Goal: Check status: Check status

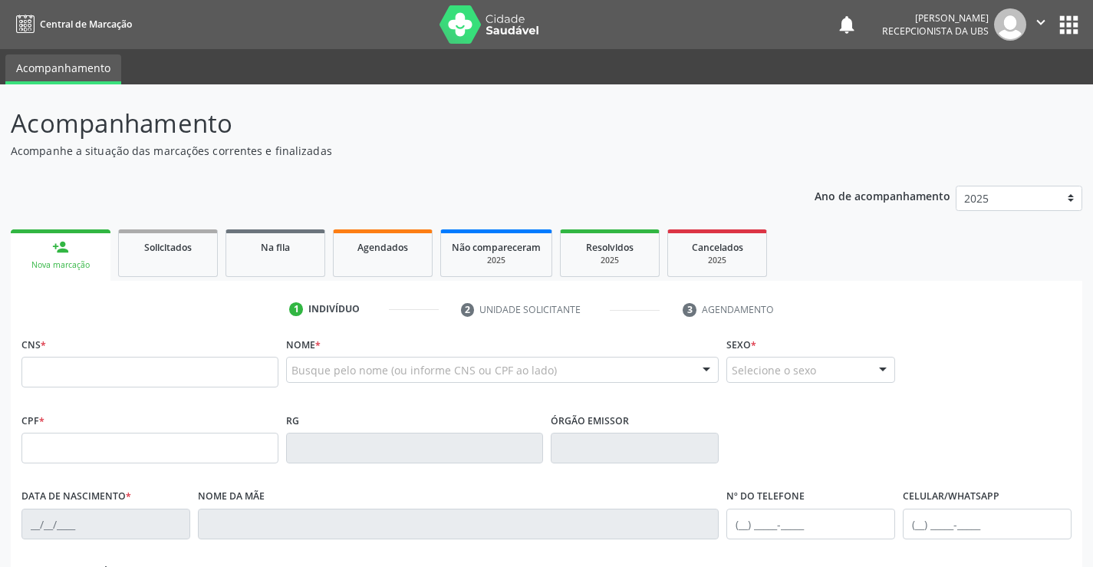
click at [395, 253] on span "Agendados" at bounding box center [383, 247] width 51 height 13
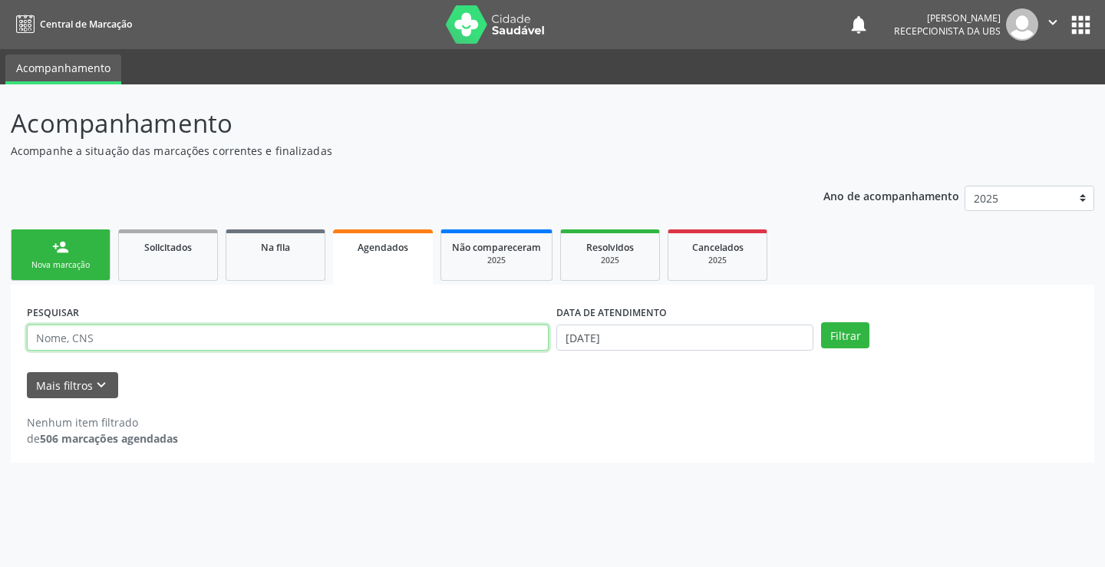
click at [121, 339] on input "text" at bounding box center [288, 338] width 522 height 26
type input "t"
type input "[PERSON_NAME]"
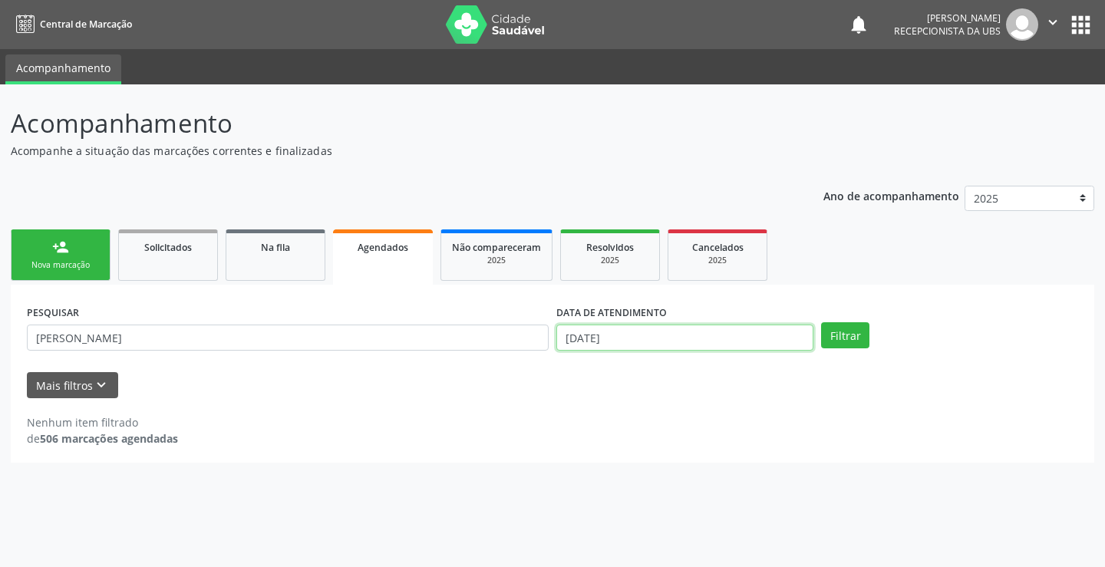
click at [644, 334] on input "[DATE]" at bounding box center [684, 338] width 257 height 26
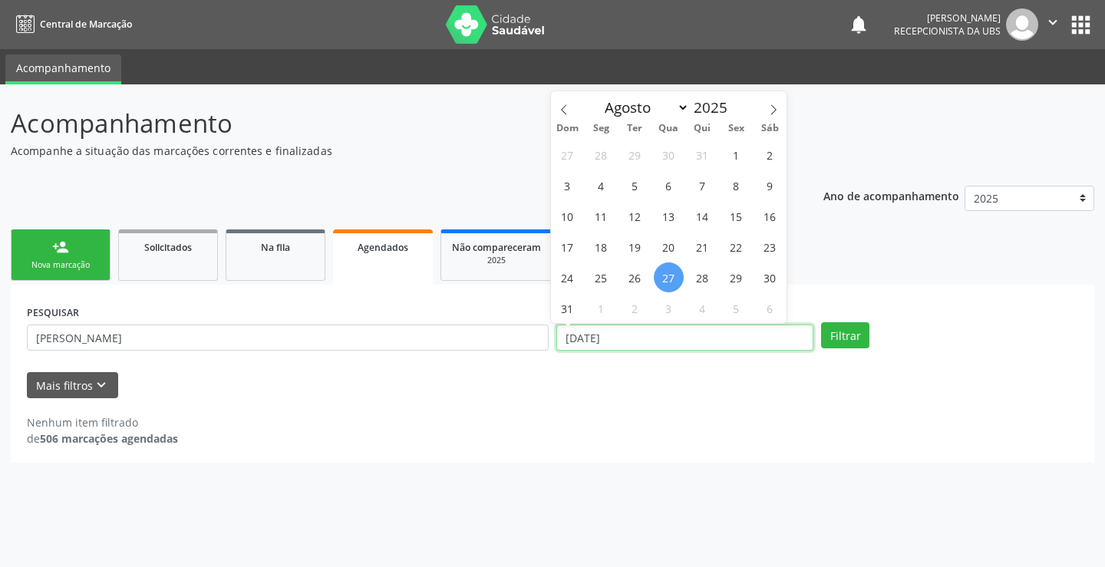
click at [644, 334] on input "[DATE]" at bounding box center [684, 338] width 257 height 26
click at [854, 347] on button "Filtrar" at bounding box center [845, 335] width 48 height 26
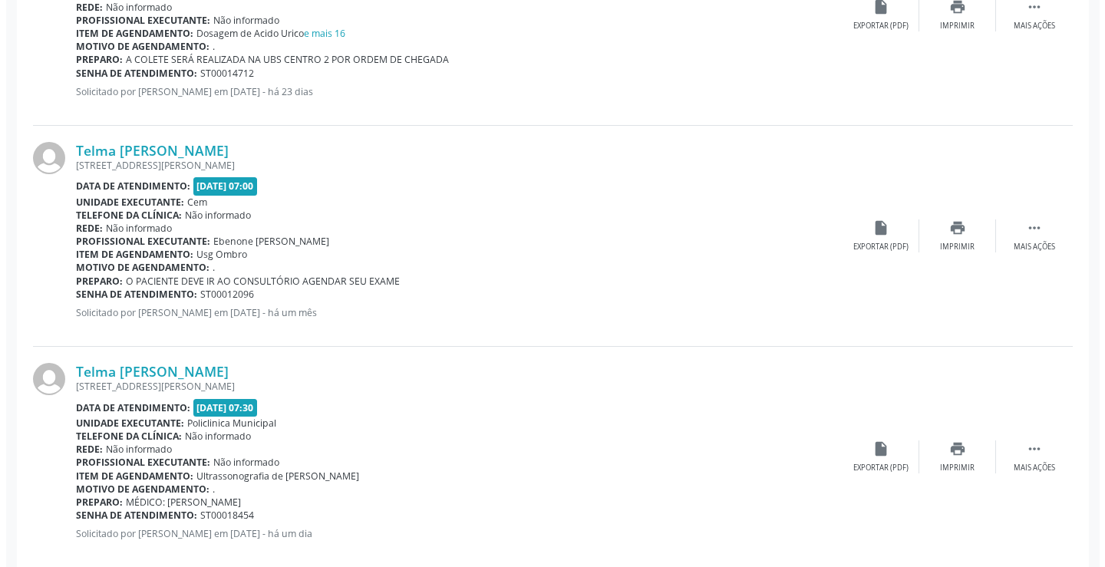
scroll to position [1024, 0]
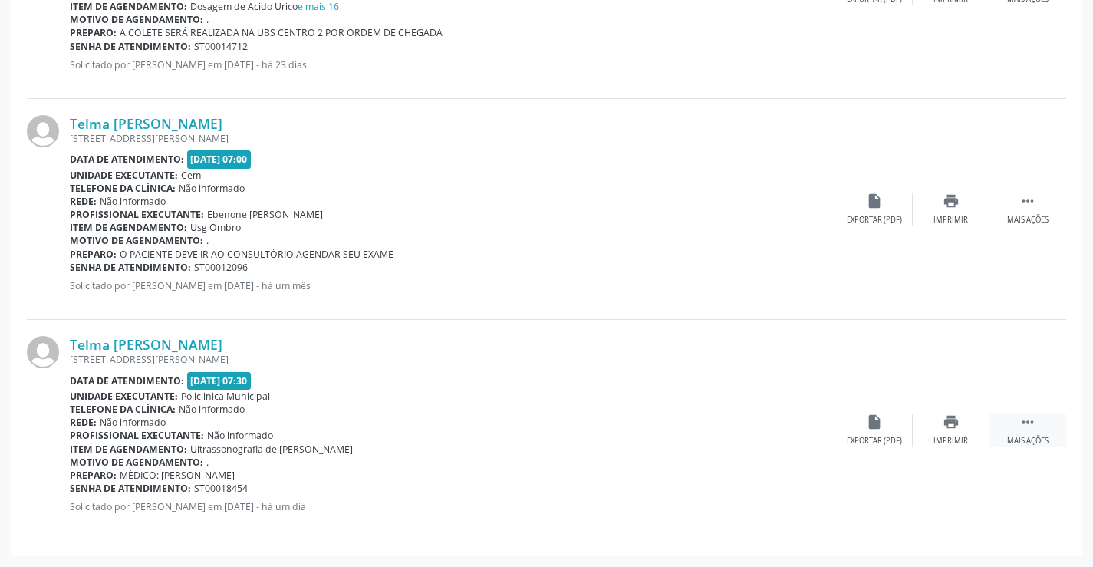
click at [1022, 423] on icon "" at bounding box center [1028, 422] width 17 height 17
click at [880, 429] on icon "cancel" at bounding box center [874, 422] width 17 height 17
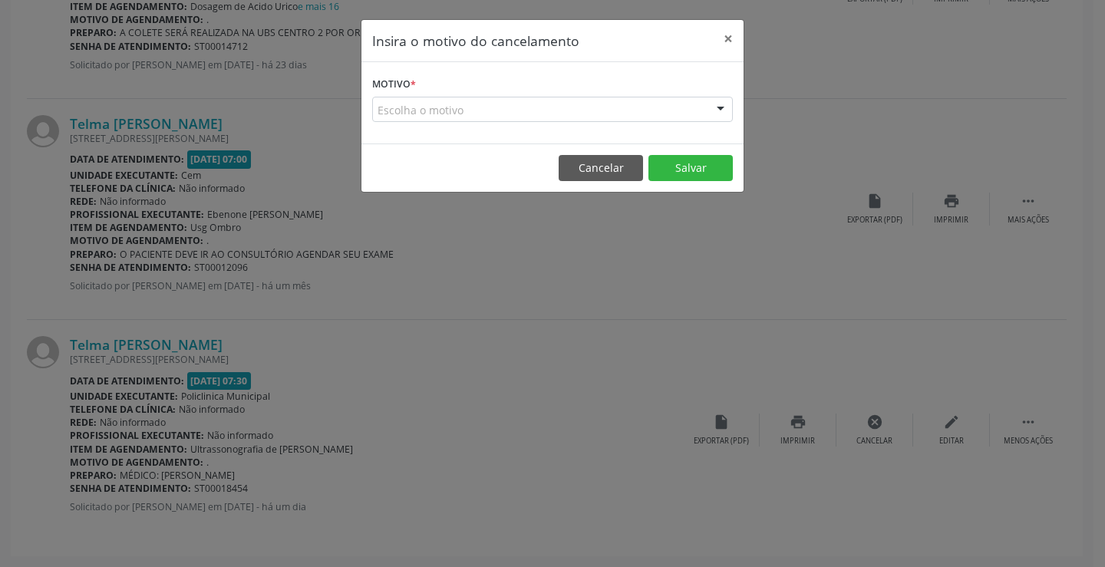
click at [469, 109] on div "Escolha o motivo" at bounding box center [552, 110] width 361 height 26
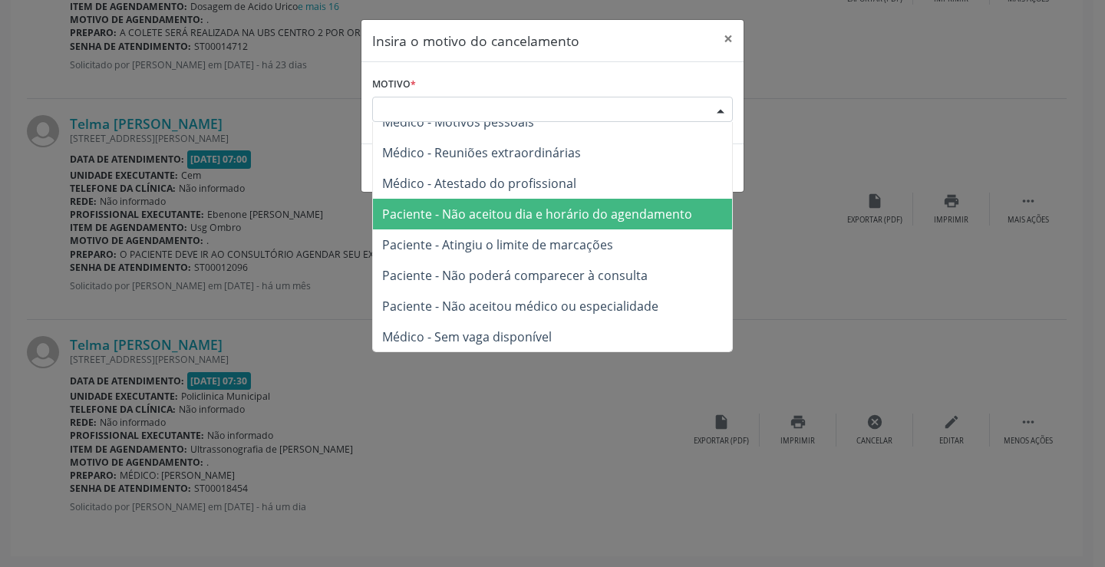
scroll to position [0, 0]
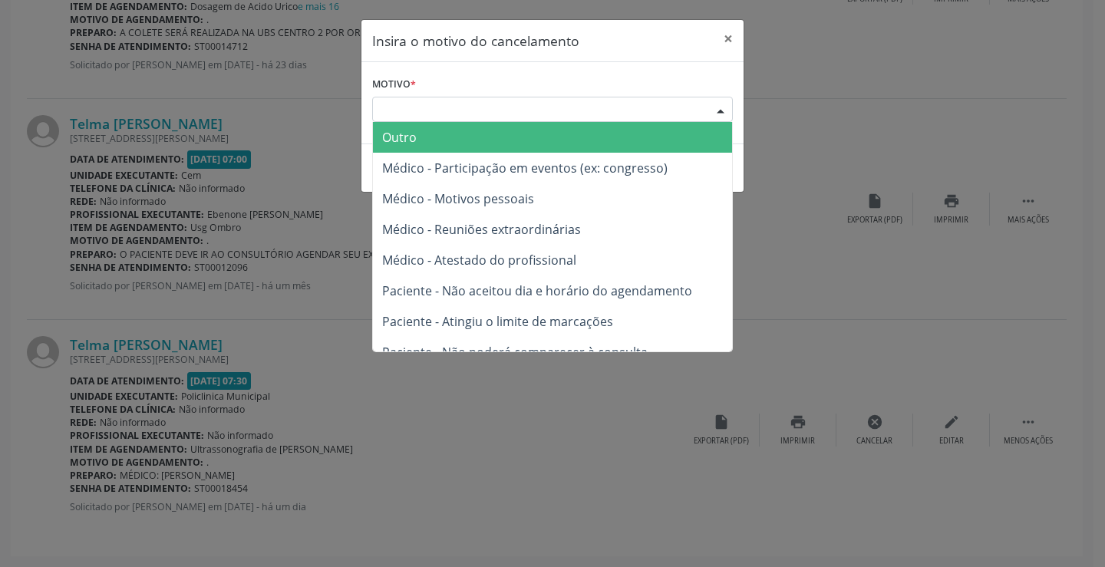
click at [422, 137] on span "Outro" at bounding box center [552, 137] width 359 height 31
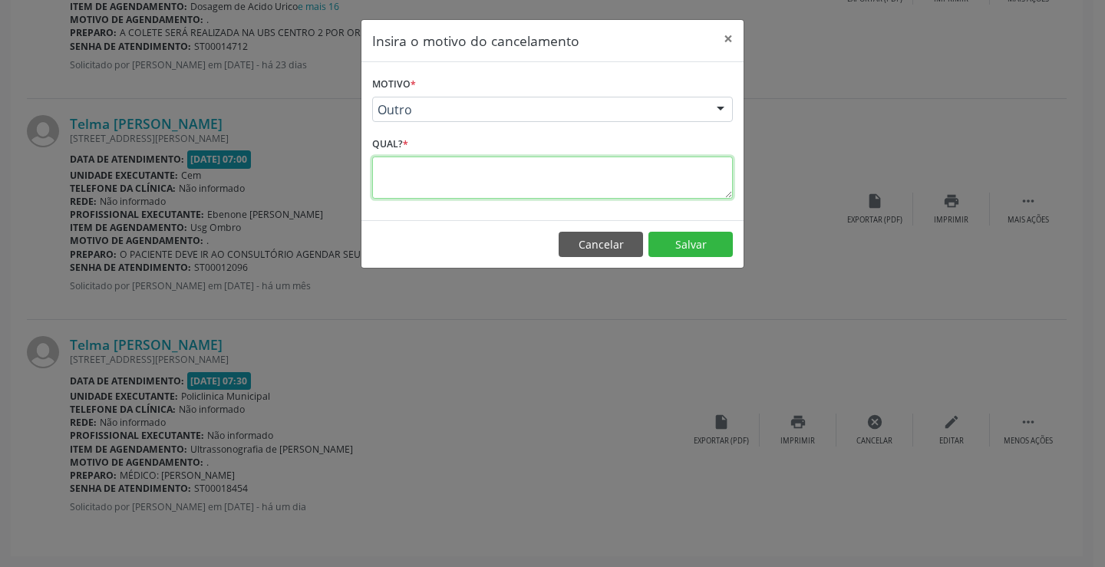
click at [430, 170] on textarea at bounding box center [552, 178] width 361 height 42
type textarea "A PACIENTE JÁ REALIZOU A USG"
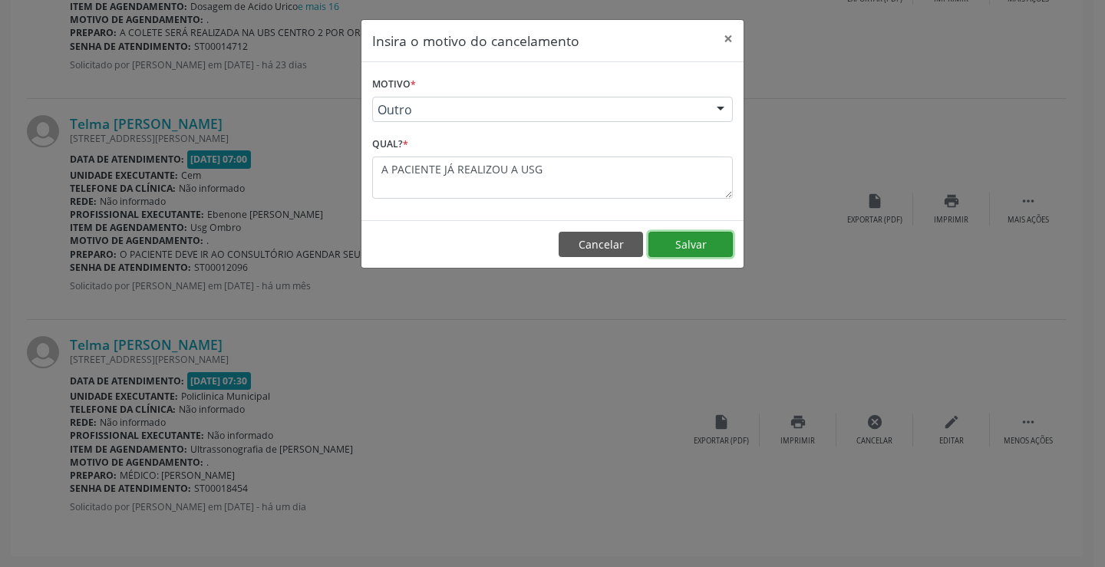
click at [709, 249] on button "Salvar" at bounding box center [690, 245] width 84 height 26
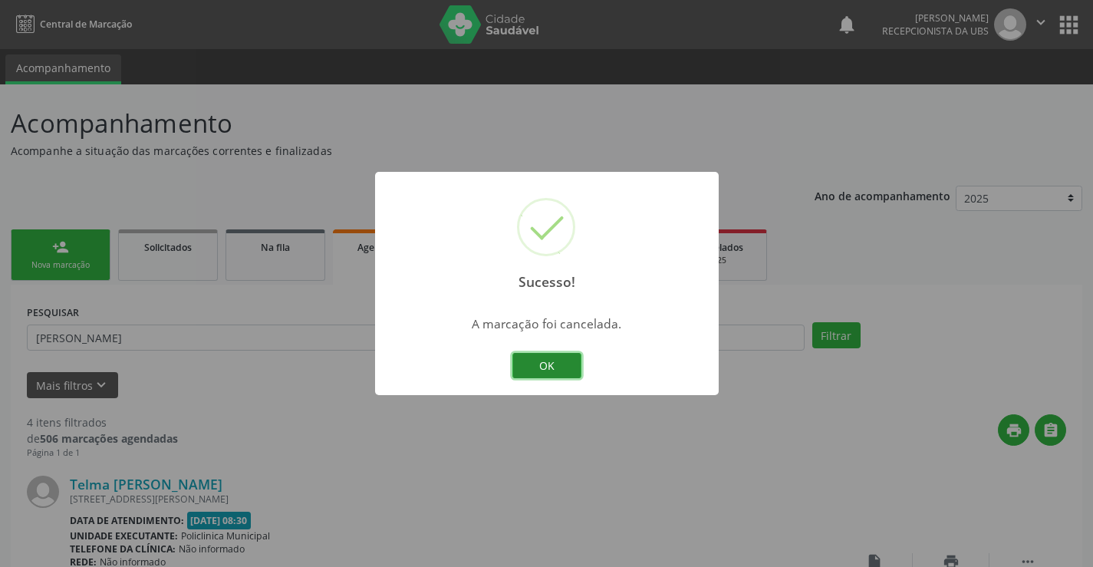
click at [560, 369] on button "OK" at bounding box center [546, 366] width 69 height 26
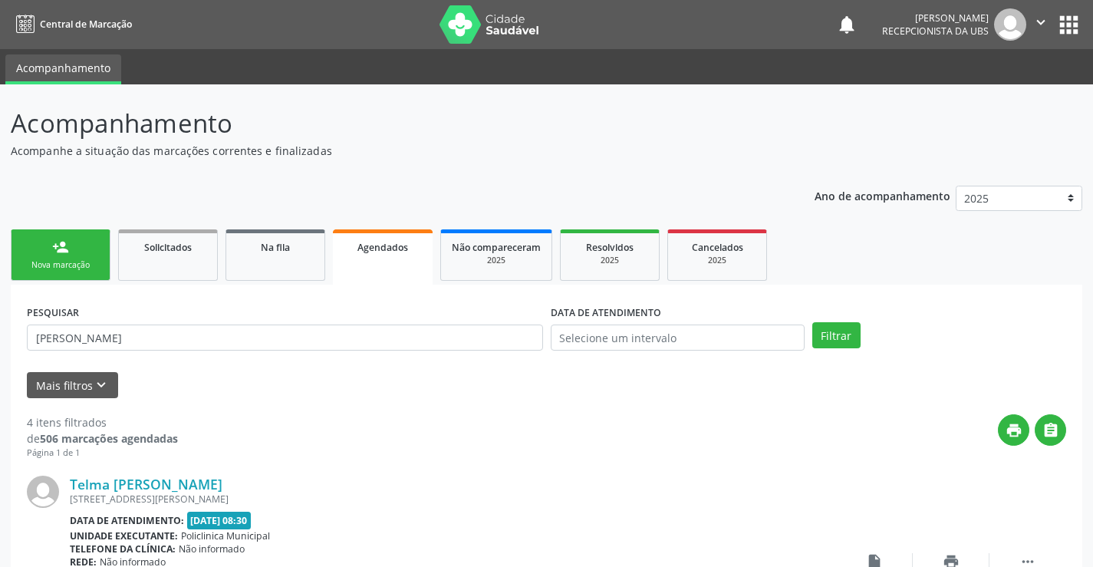
click at [1043, 28] on icon "" at bounding box center [1041, 22] width 17 height 17
click at [995, 97] on link "Sair" at bounding box center [1002, 93] width 106 height 21
